Goal: Navigation & Orientation: Find specific page/section

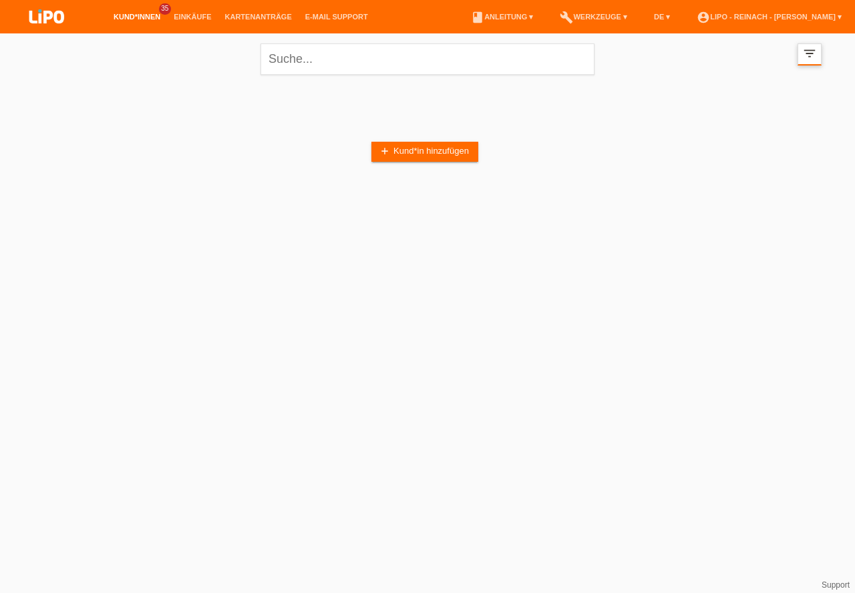
click at [818, 51] on div "filter_list" at bounding box center [810, 54] width 24 height 22
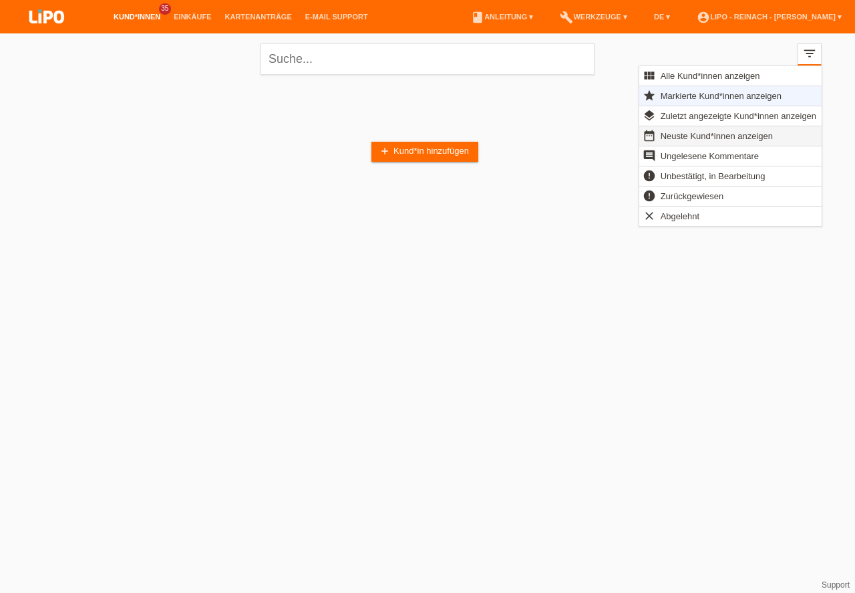
click at [683, 130] on span "Neuste Kund*innen anzeigen" at bounding box center [717, 136] width 116 height 16
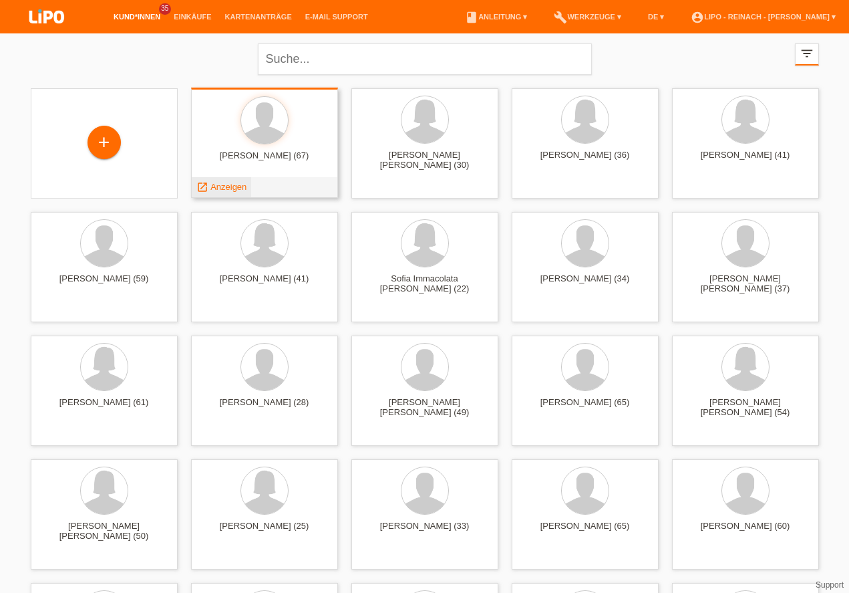
click at [228, 184] on span "Anzeigen" at bounding box center [228, 187] width 36 height 10
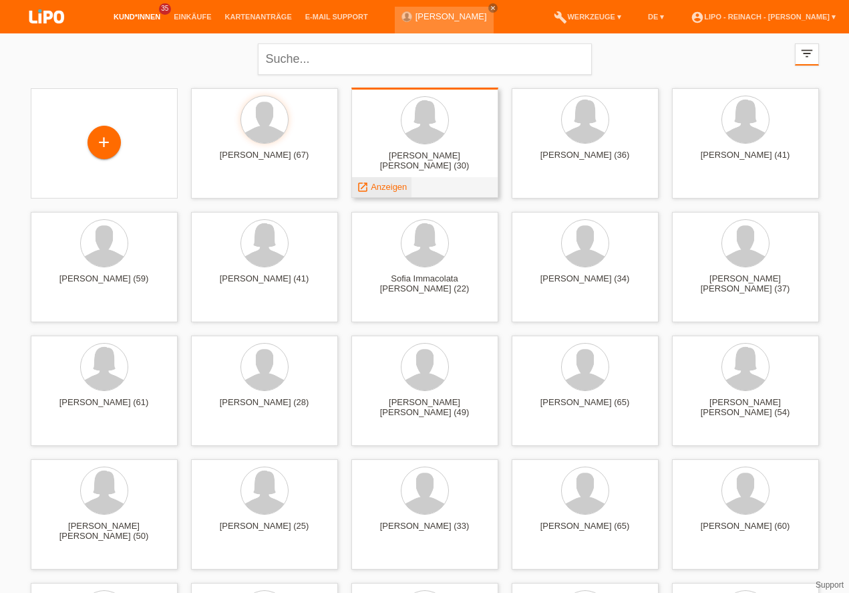
click at [387, 190] on span "Anzeigen" at bounding box center [389, 187] width 36 height 10
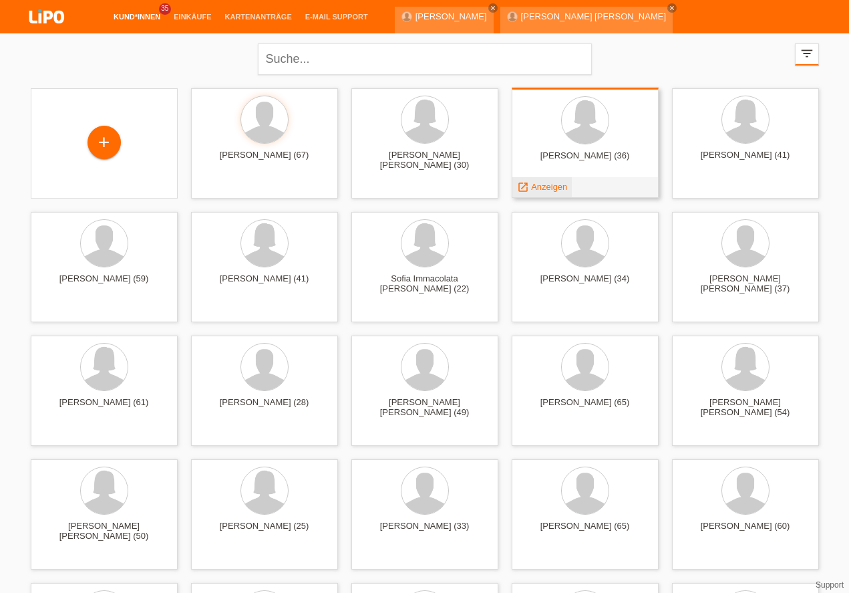
click at [548, 183] on span "Anzeigen" at bounding box center [549, 187] width 36 height 10
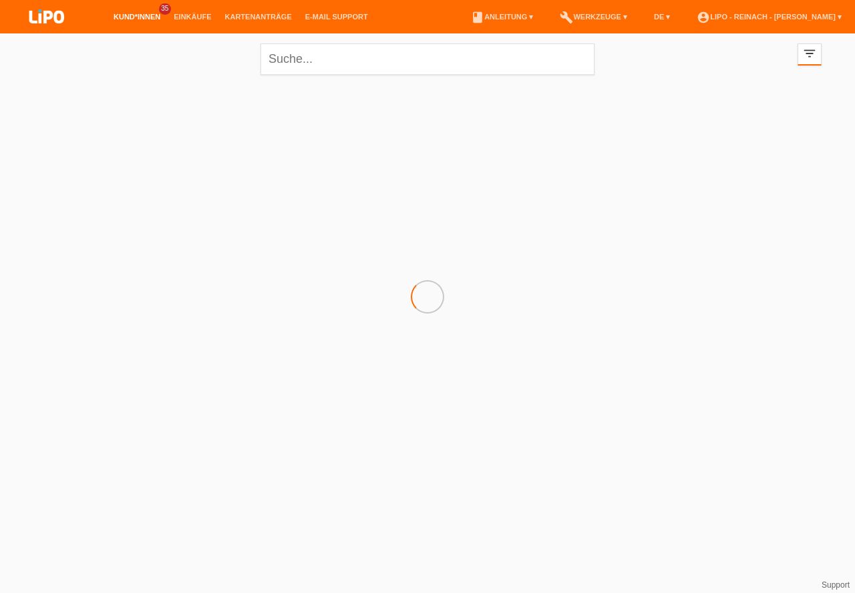
click at [740, 215] on html "Kund*innen 35 Einkäufe Kartenanträge E-Mail Support menu" at bounding box center [427, 107] width 855 height 215
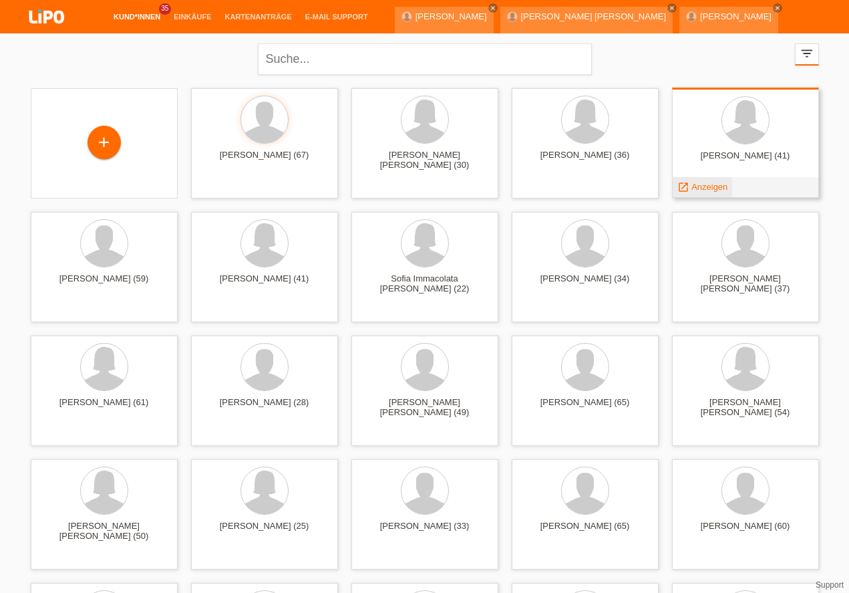
click at [701, 184] on span "Anzeigen" at bounding box center [709, 187] width 36 height 10
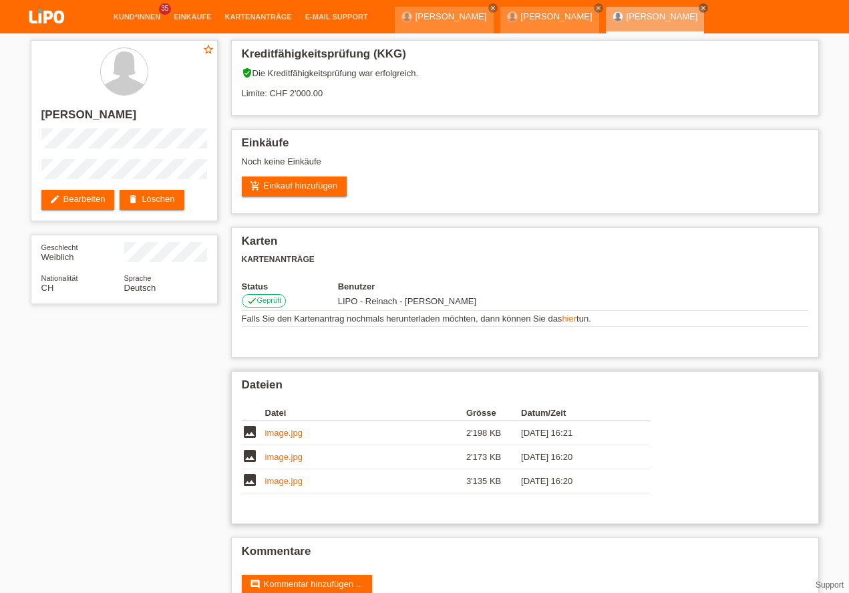
click at [768, 371] on div "Dateien Datei Grösse Datum/Zeit image image.jpg 2'198 KB [DATE] 16:21 image ima…" at bounding box center [525, 447] width 588 height 153
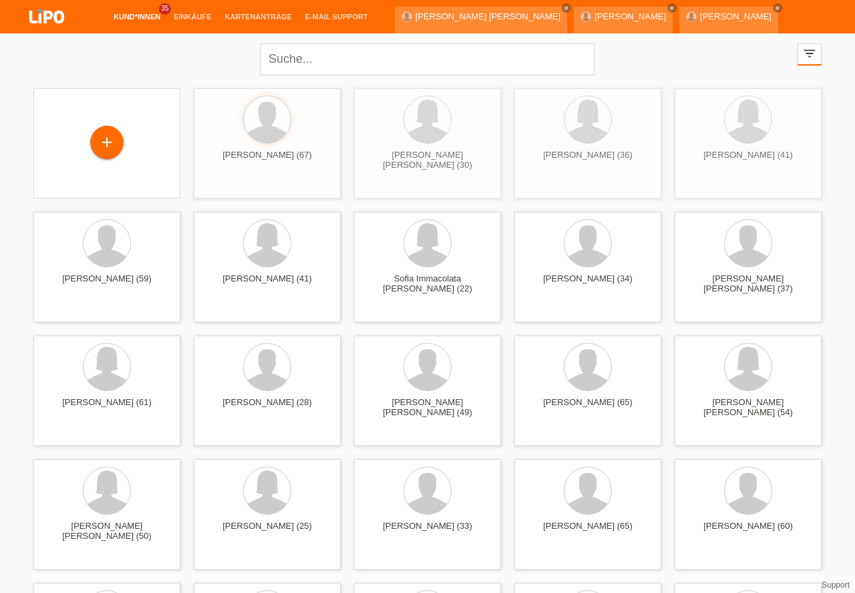
click at [769, 46] on link "account_circle LIPO - Reinach - [PERSON_NAME] ▾" at bounding box center [769, 50] width 158 height 8
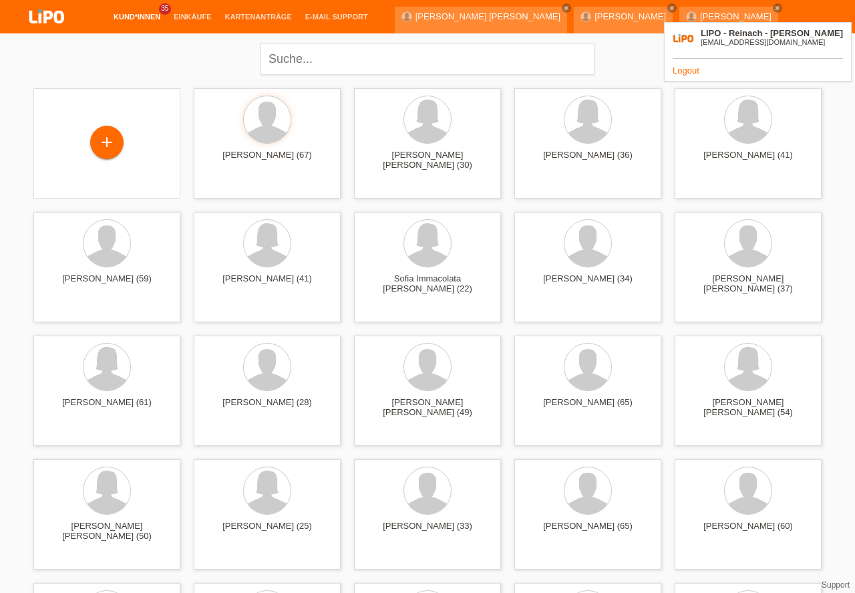
click at [769, 46] on link "account_circle LIPO - Reinach - [PERSON_NAME] ▾" at bounding box center [769, 50] width 158 height 8
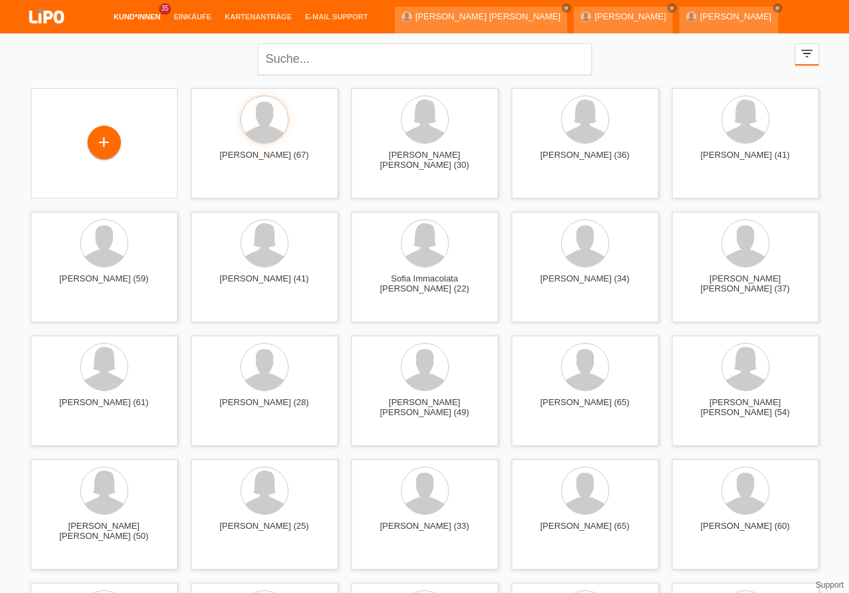
click at [746, 46] on link "account_circle LIPO - Reinach - [PERSON_NAME] ▾" at bounding box center [763, 50] width 158 height 8
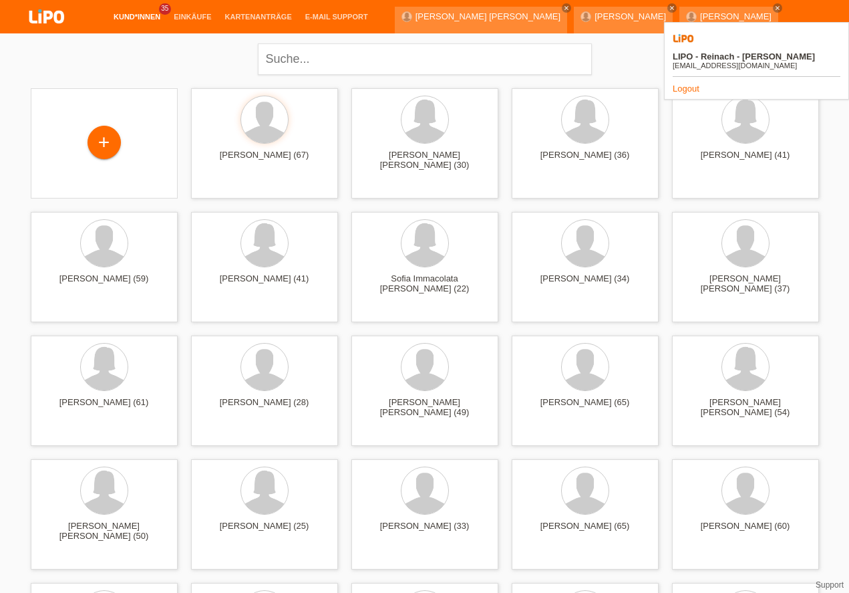
click at [684, 84] on link "Logout" at bounding box center [686, 89] width 27 height 10
